Goal: Task Accomplishment & Management: Use online tool/utility

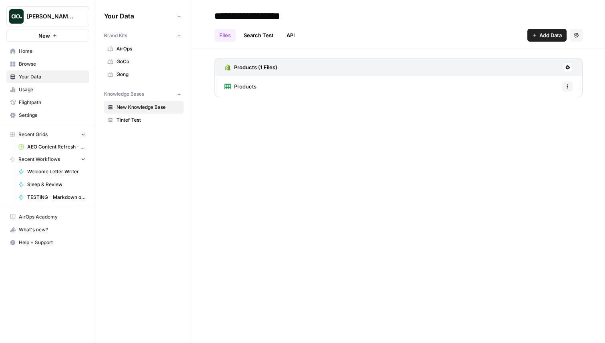
click at [28, 54] on span "Home" at bounding box center [52, 51] width 67 height 7
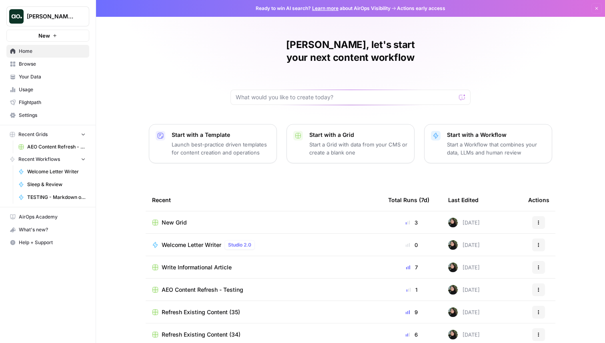
scroll to position [25, 0]
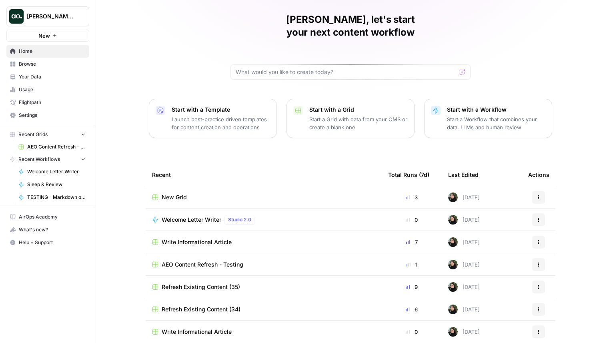
click at [202, 238] on span "Write Informational Article" at bounding box center [197, 242] width 70 height 8
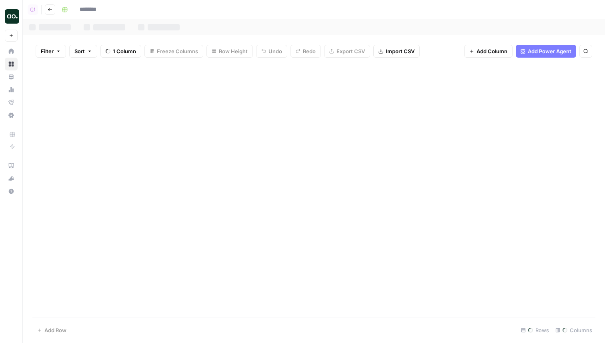
type input "**********"
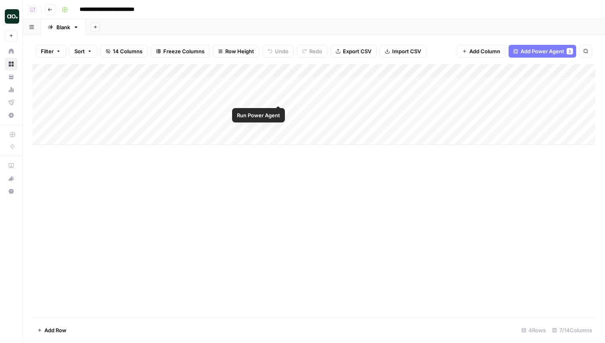
click at [278, 96] on div "Add Column" at bounding box center [313, 104] width 563 height 81
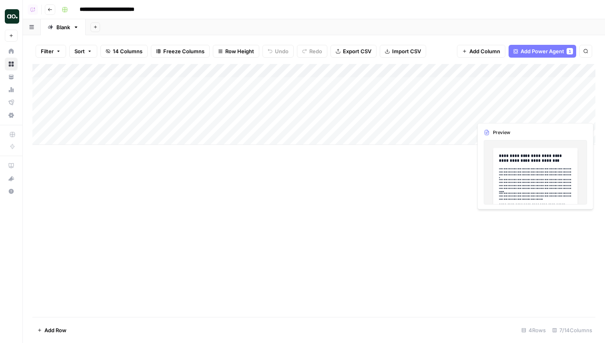
click at [497, 113] on div "Add Column" at bounding box center [313, 104] width 563 height 81
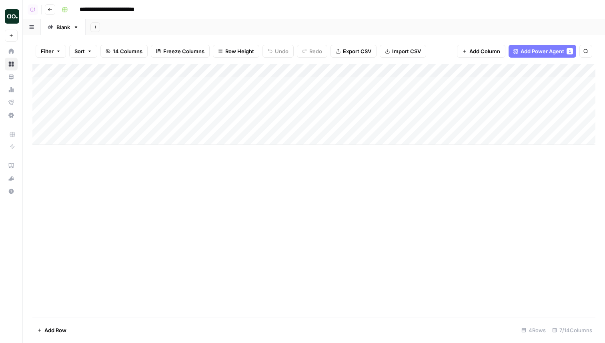
click at [54, 122] on div "Add Column" at bounding box center [313, 104] width 563 height 81
click at [53, 122] on div "Add Column" at bounding box center [313, 104] width 563 height 81
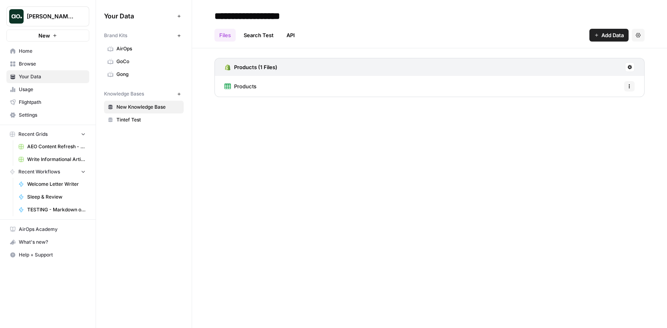
click at [60, 21] on button "[PERSON_NAME] testing" at bounding box center [47, 16] width 83 height 20
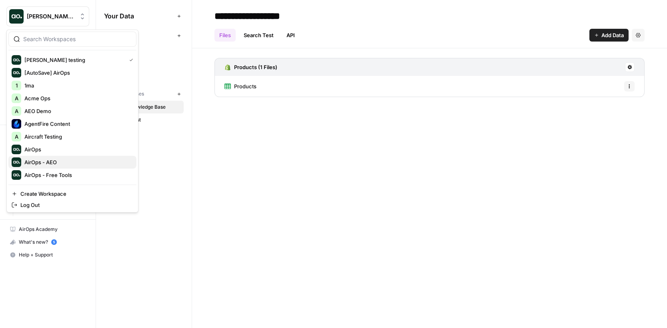
click at [51, 158] on span "AirOps - AEO" at bounding box center [77, 162] width 106 height 8
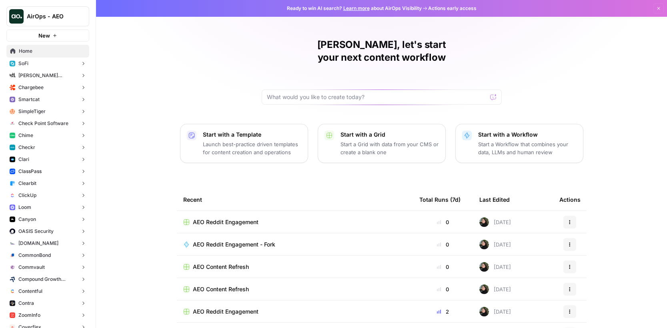
click at [38, 145] on button "Checkr" at bounding box center [47, 148] width 83 height 12
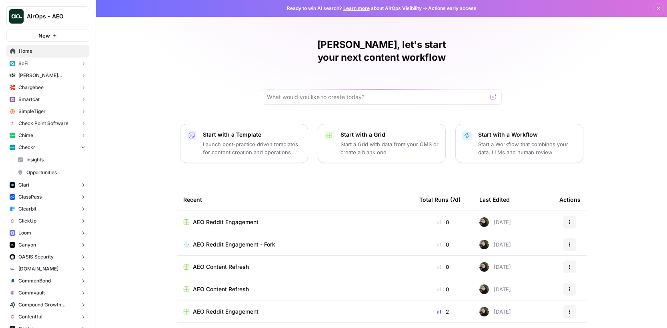
click at [39, 170] on span "Opportunities" at bounding box center [55, 172] width 59 height 7
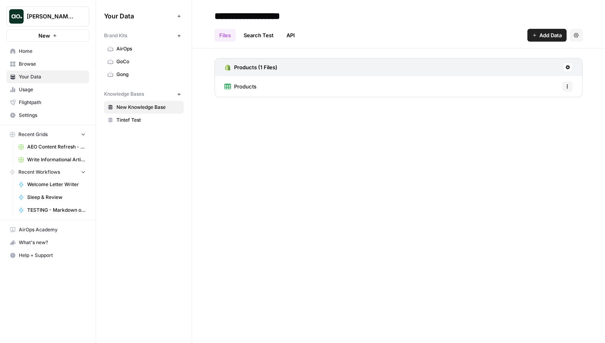
click at [49, 52] on span "Home" at bounding box center [52, 51] width 67 height 7
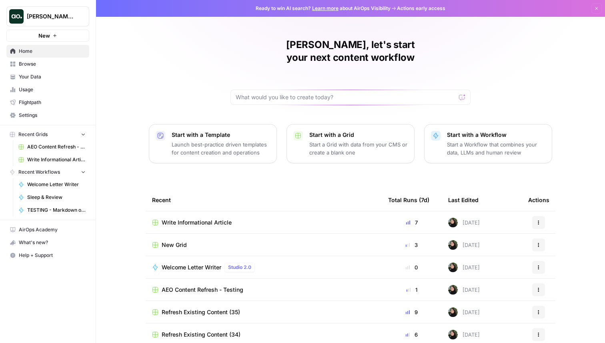
click at [216, 211] on td "Write Informational Article" at bounding box center [264, 222] width 236 height 22
click at [204, 218] on span "Write Informational Article" at bounding box center [197, 222] width 70 height 8
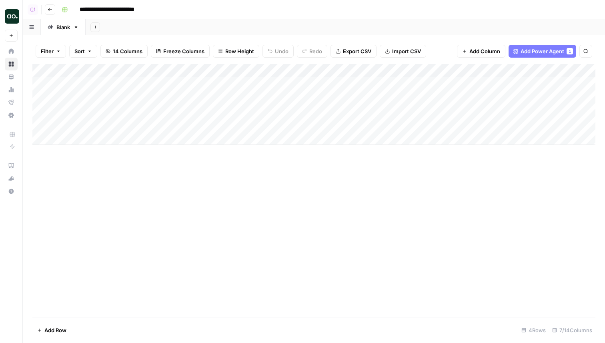
click at [58, 51] on icon "button" at bounding box center [58, 51] width 2 height 1
click at [70, 95] on input "text" at bounding box center [95, 93] width 88 height 8
click at [259, 201] on div "Add Column" at bounding box center [313, 190] width 563 height 253
click at [587, 76] on div "Add Column" at bounding box center [573, 104] width 44 height 81
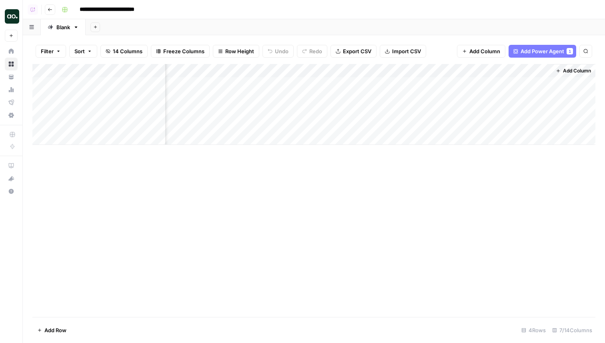
click at [580, 74] on span "Add Column" at bounding box center [577, 70] width 28 height 7
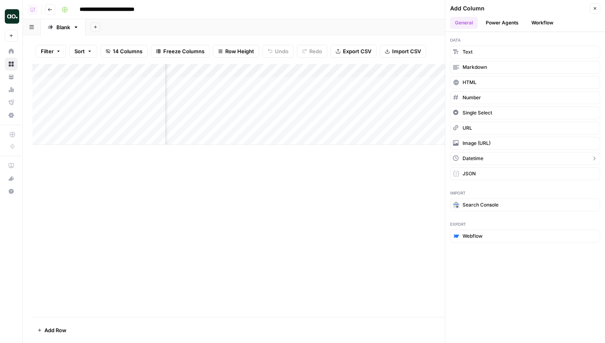
click at [479, 161] on span "Datetime" at bounding box center [472, 158] width 21 height 7
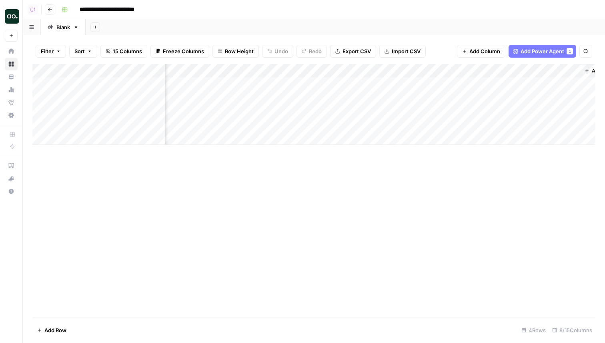
scroll to position [0, 249]
click at [563, 69] on span "Add Column" at bounding box center [577, 70] width 28 height 7
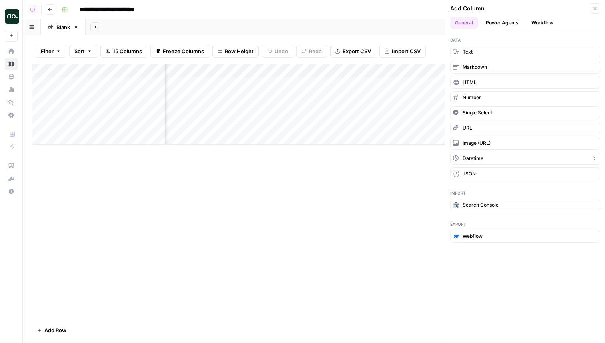
click at [594, 157] on icon "button" at bounding box center [594, 158] width 6 height 6
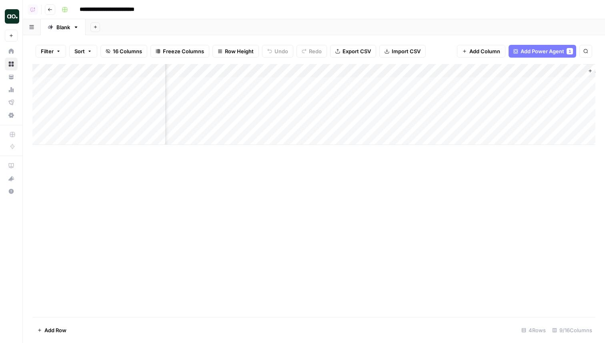
scroll to position [0, 321]
click at [544, 71] on div "Add Column" at bounding box center [313, 104] width 563 height 81
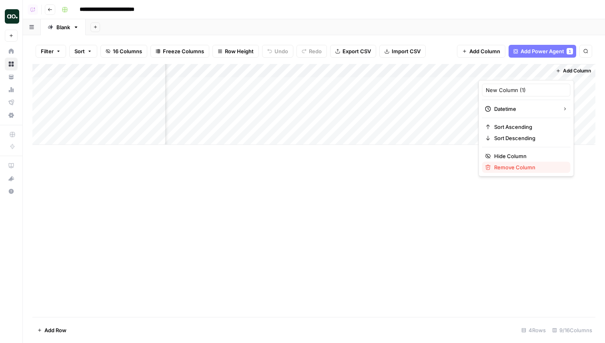
click at [518, 164] on span "Remove Column" at bounding box center [529, 167] width 70 height 8
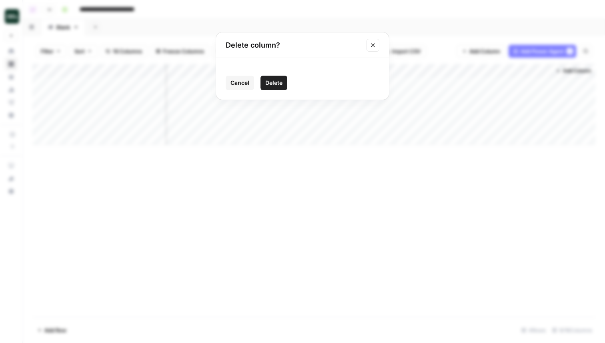
click at [280, 84] on span "Delete" at bounding box center [273, 83] width 17 height 8
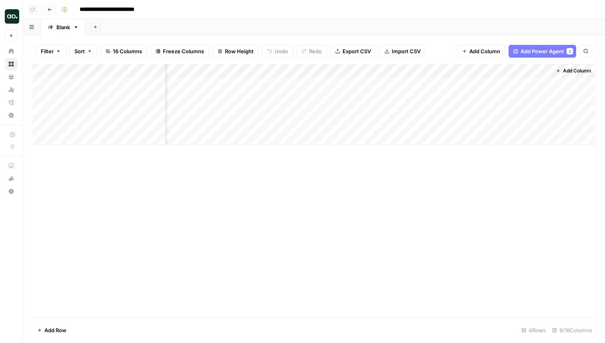
scroll to position [0, 249]
click at [490, 84] on div "Add Column" at bounding box center [313, 104] width 563 height 81
click at [490, 84] on span "Date" at bounding box center [495, 83] width 64 height 7
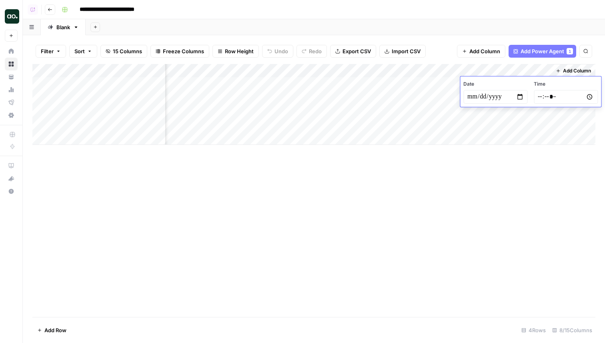
click at [518, 94] on input "date" at bounding box center [495, 97] width 64 height 14
type input "**********"
click at [586, 96] on input "time" at bounding box center [565, 97] width 64 height 14
type input "*****"
click at [475, 126] on div "Add Column" at bounding box center [313, 104] width 563 height 81
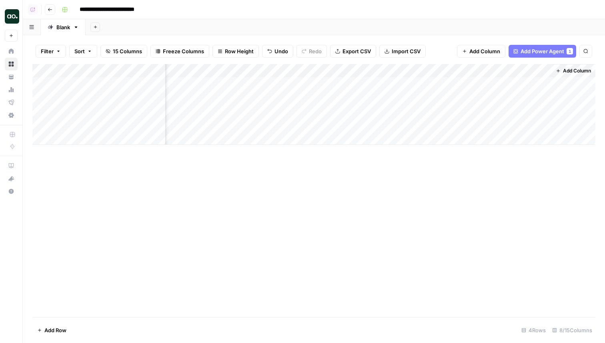
click at [517, 95] on div "Add Column" at bounding box center [313, 104] width 563 height 81
click at [523, 109] on input "date" at bounding box center [495, 111] width 64 height 14
type input "**********"
click at [527, 172] on div "Add Column" at bounding box center [313, 190] width 563 height 253
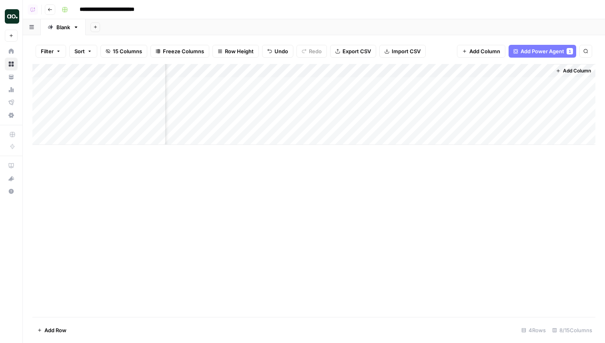
click at [518, 110] on div "Add Column" at bounding box center [313, 104] width 563 height 81
click at [520, 120] on input "date" at bounding box center [495, 124] width 64 height 14
click at [523, 124] on input "date" at bounding box center [495, 124] width 64 height 14
type input "**********"
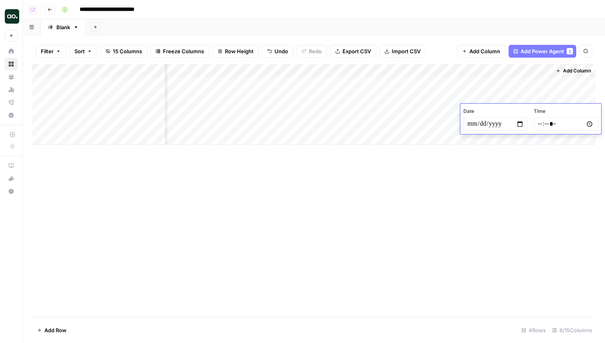
click at [549, 125] on input "time" at bounding box center [565, 124] width 64 height 14
click at [589, 122] on input "time" at bounding box center [565, 124] width 64 height 14
type input "*****"
click at [508, 202] on div "Add Column" at bounding box center [313, 190] width 563 height 253
click at [518, 122] on div "Add Column" at bounding box center [313, 104] width 563 height 81
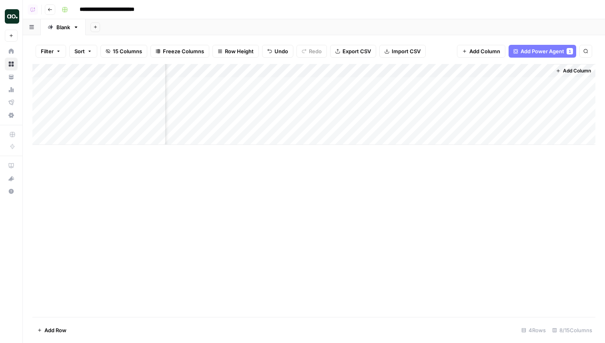
click at [518, 124] on div "Add Column" at bounding box center [313, 104] width 563 height 81
click at [519, 137] on input "date" at bounding box center [495, 138] width 64 height 14
type input "**********"
click at [492, 141] on input "**********" at bounding box center [495, 138] width 64 height 14
click at [517, 174] on div "Add Column" at bounding box center [313, 190] width 563 height 253
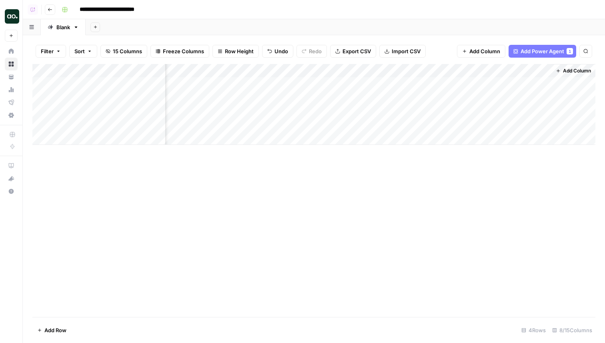
click at [498, 68] on div "Add Column" at bounding box center [313, 104] width 563 height 81
click at [498, 68] on div at bounding box center [514, 72] width 72 height 16
click at [495, 90] on input "New Column" at bounding box center [525, 90] width 81 height 8
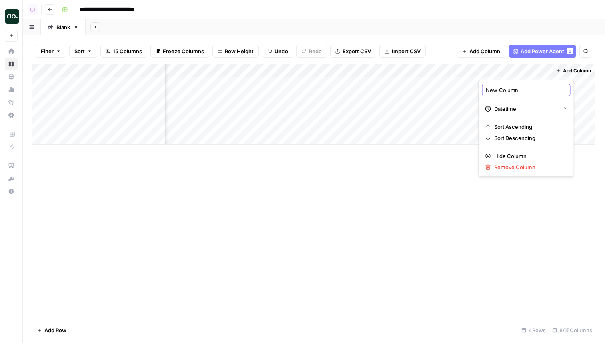
click at [495, 90] on input "New Column" at bounding box center [525, 90] width 81 height 8
type input "Date Testing"
click at [56, 55] on button "Filter" at bounding box center [51, 51] width 30 height 13
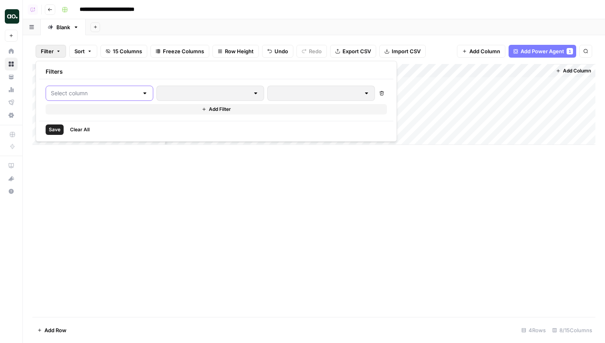
click at [84, 96] on input "text" at bounding box center [95, 93] width 88 height 8
click at [204, 193] on div "Add Column" at bounding box center [313, 190] width 563 height 253
click at [61, 50] on button "Filter" at bounding box center [51, 51] width 30 height 13
click at [70, 96] on input "text" at bounding box center [95, 93] width 88 height 8
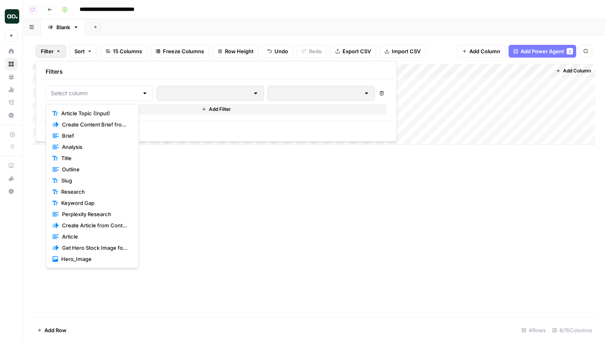
click at [81, 48] on span "Sort" at bounding box center [79, 51] width 10 height 8
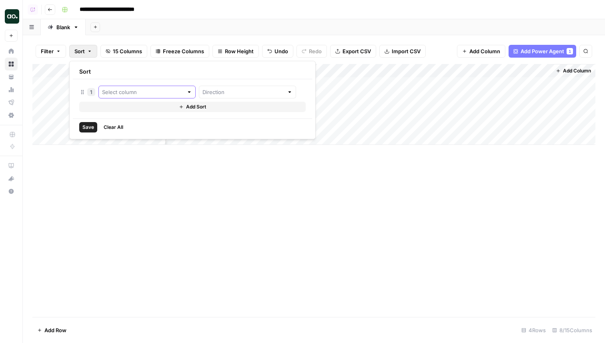
click at [113, 93] on input "text" at bounding box center [142, 92] width 81 height 8
